Goal: Find specific page/section: Find specific page/section

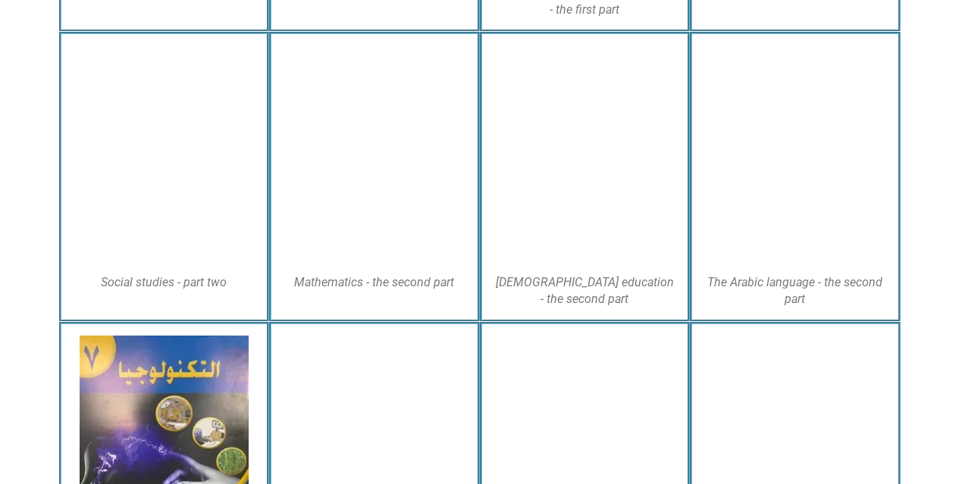
scroll to position [727, 0]
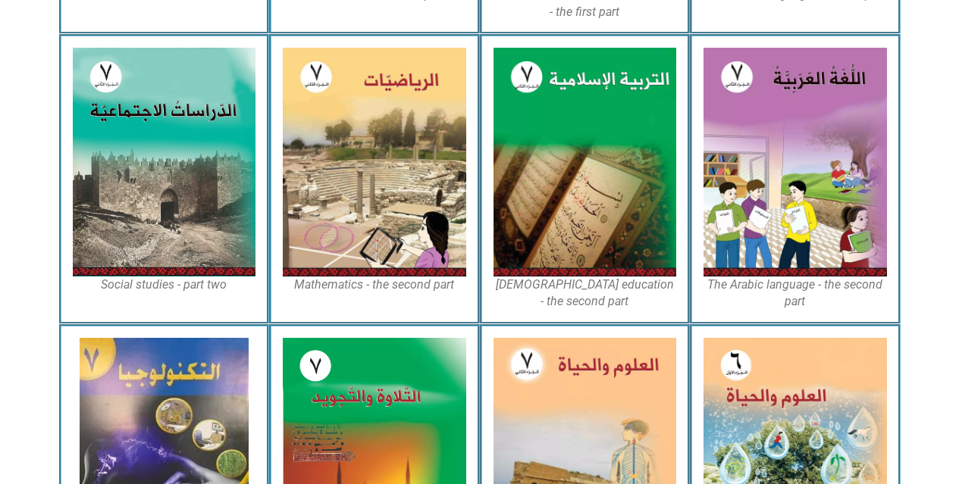
drag, startPoint x: 962, startPoint y: 114, endPoint x: 969, endPoint y: 356, distance: 242.6
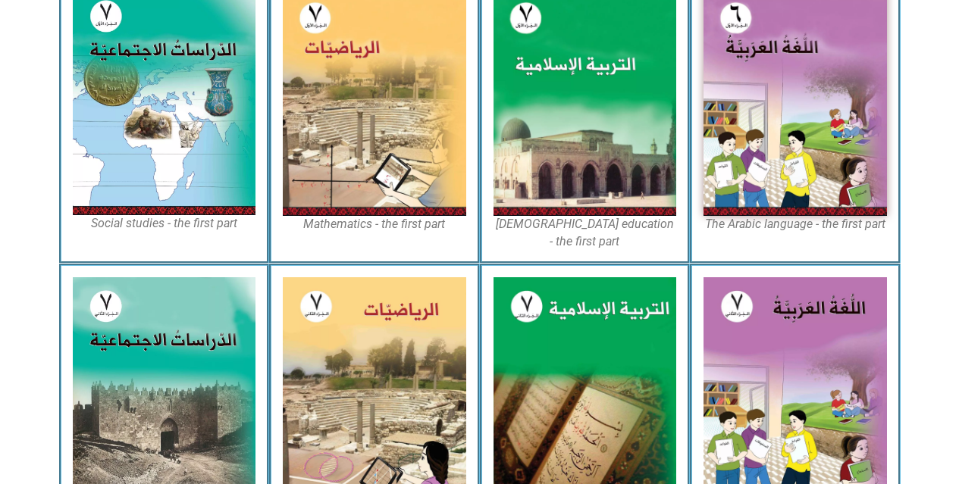
scroll to position [357, 0]
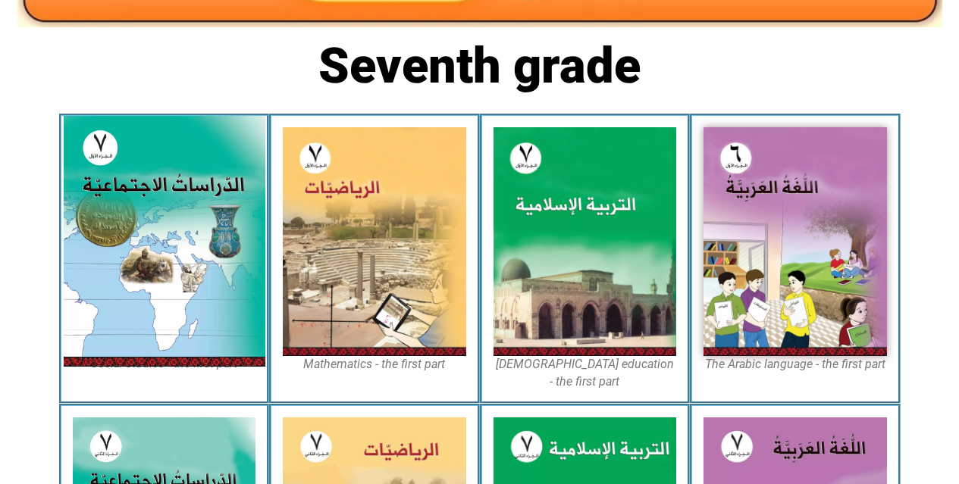
click at [166, 189] on img at bounding box center [164, 241] width 202 height 251
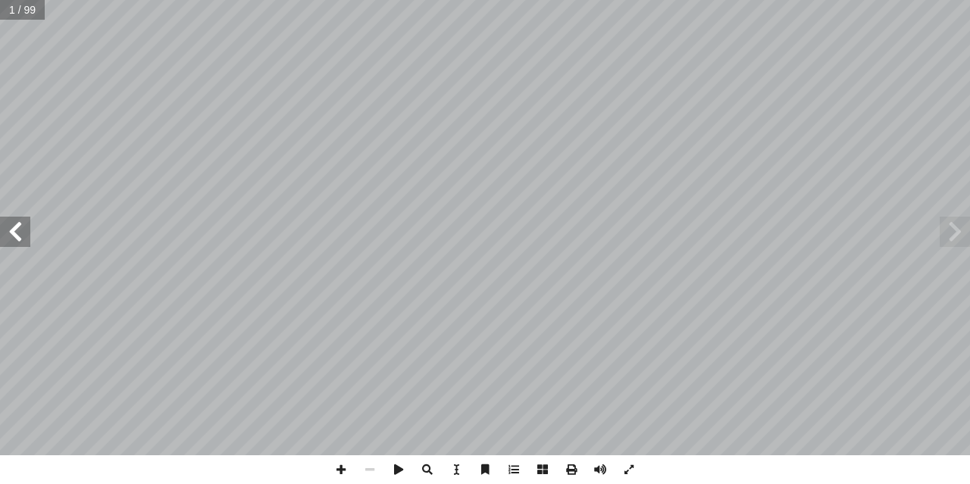
click at [14, 235] on span at bounding box center [15, 232] width 30 height 30
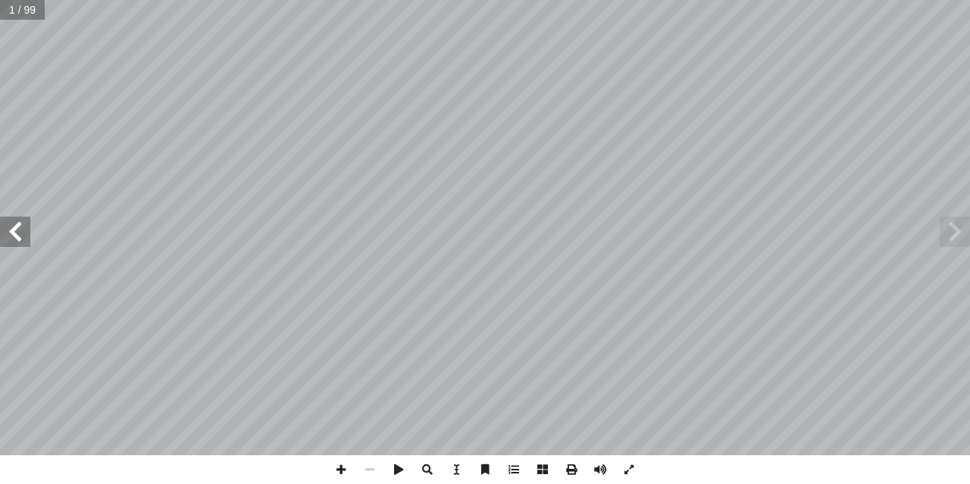
click at [14, 235] on span at bounding box center [15, 232] width 30 height 30
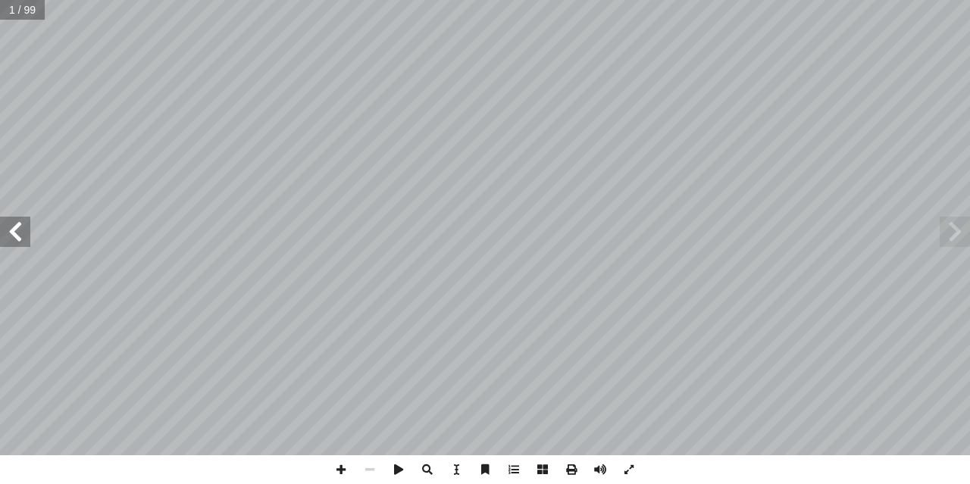
click at [14, 235] on span at bounding box center [15, 232] width 30 height 30
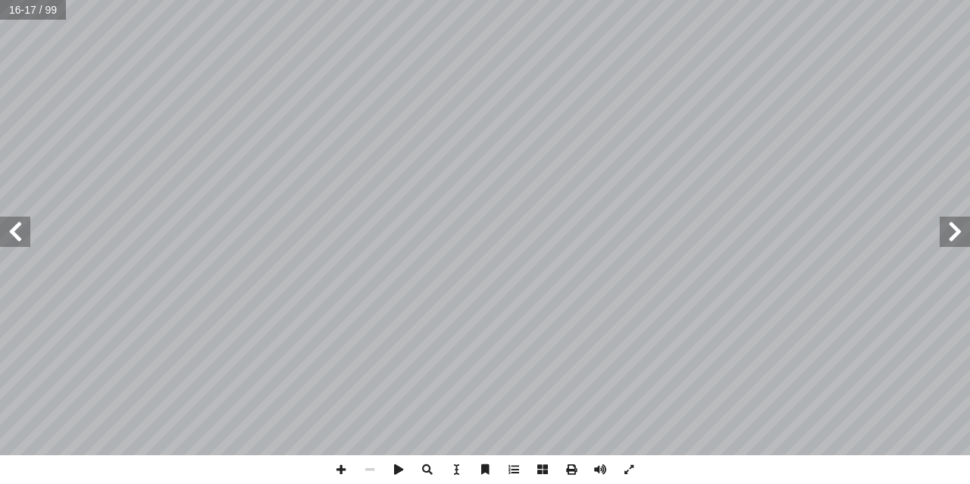
click at [949, 235] on span at bounding box center [955, 232] width 30 height 30
click at [949, 233] on span at bounding box center [955, 232] width 30 height 30
click at [956, 231] on span at bounding box center [955, 232] width 30 height 30
click at [336, 470] on span at bounding box center [341, 469] width 29 height 29
